Goal: Check status: Check status

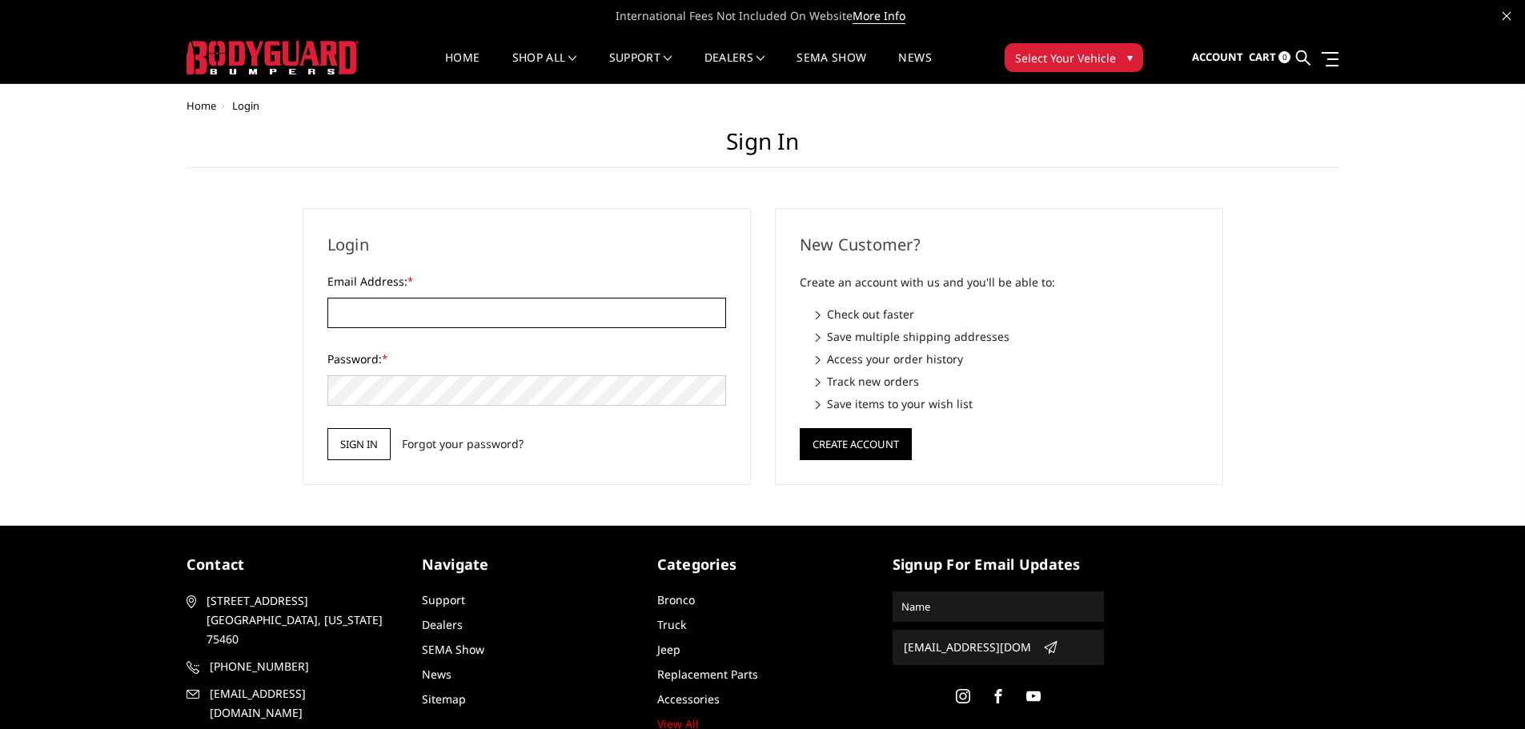
type input "[EMAIL_ADDRESS][DOMAIN_NAME]"
click at [366, 443] on input "Sign in" at bounding box center [358, 444] width 63 height 32
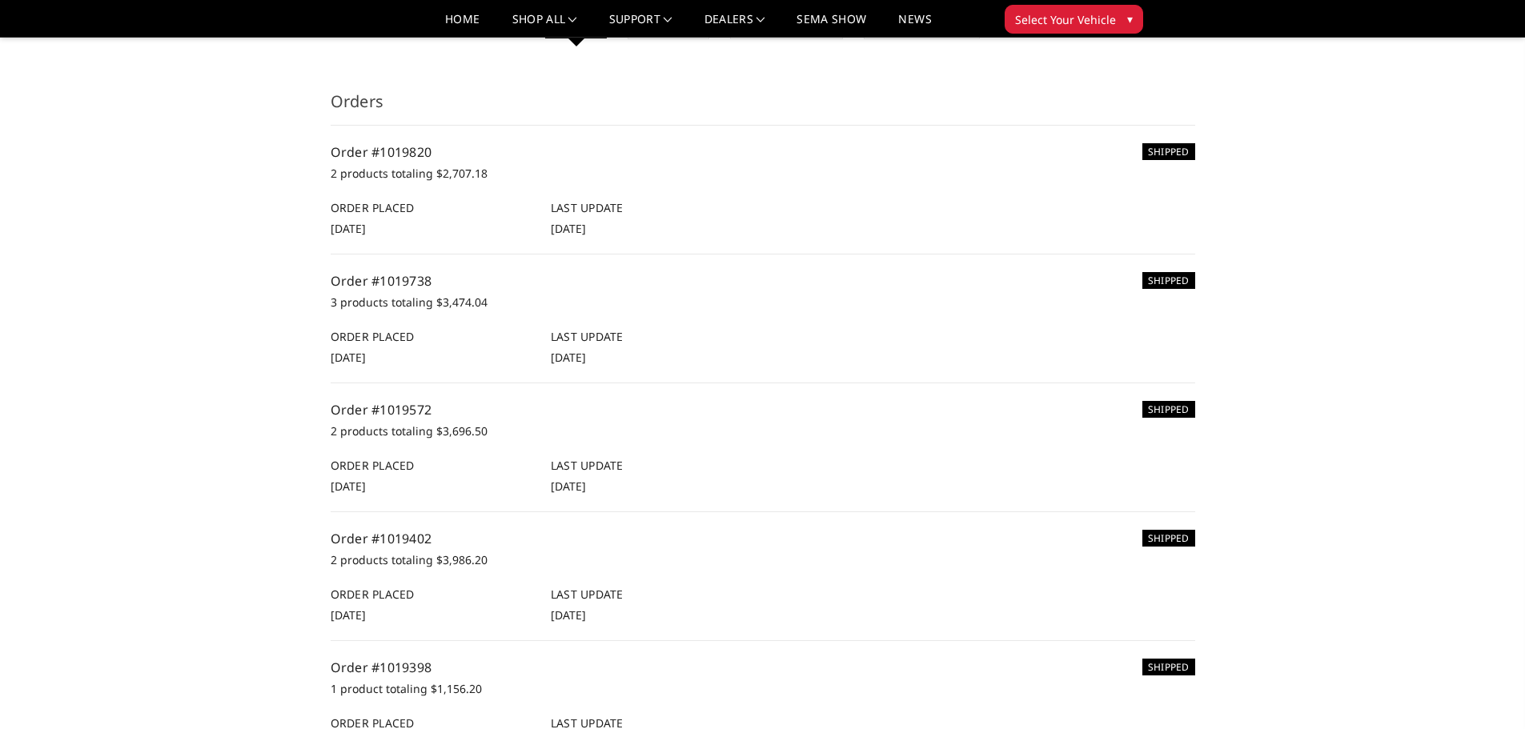
scroll to position [240, 0]
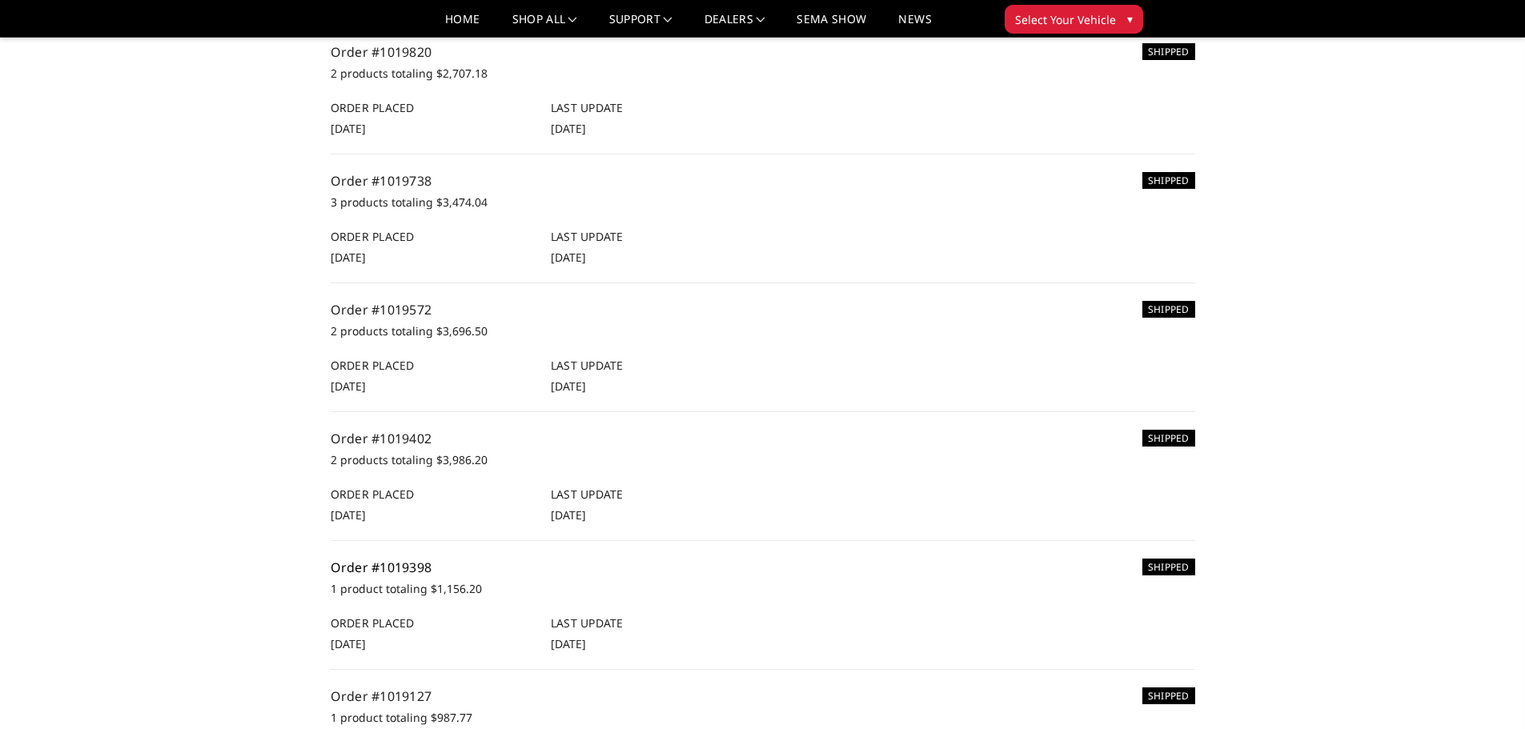
click at [383, 564] on link "Order #1019398" at bounding box center [382, 568] width 102 height 18
